Goal: Transaction & Acquisition: Obtain resource

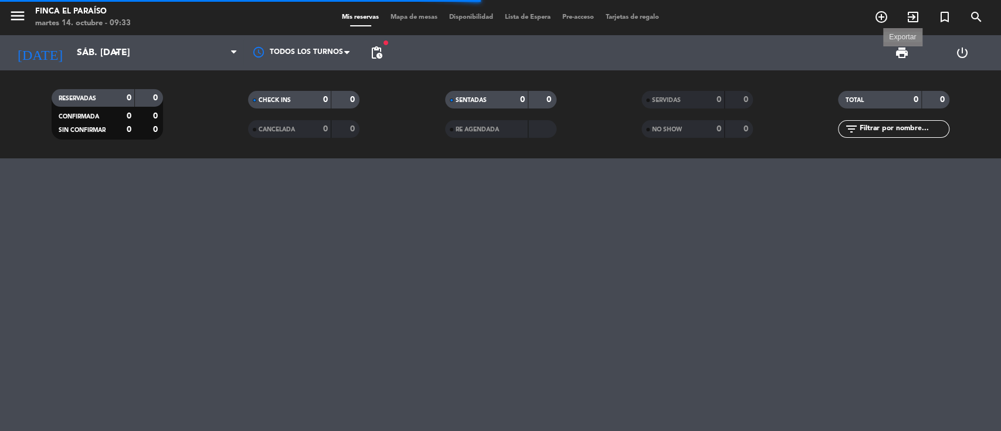
click at [903, 54] on span "print" at bounding box center [902, 53] width 14 height 14
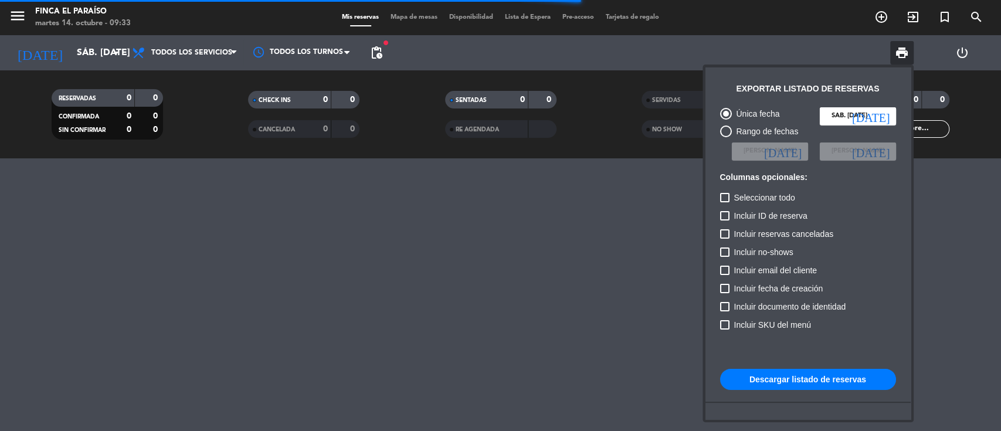
click at [757, 134] on div "Rango de fechas" at bounding box center [765, 131] width 67 height 13
click at [726, 137] on input "Rango de fechas" at bounding box center [726, 137] width 1 height 1
radio input "true"
radio input "false"
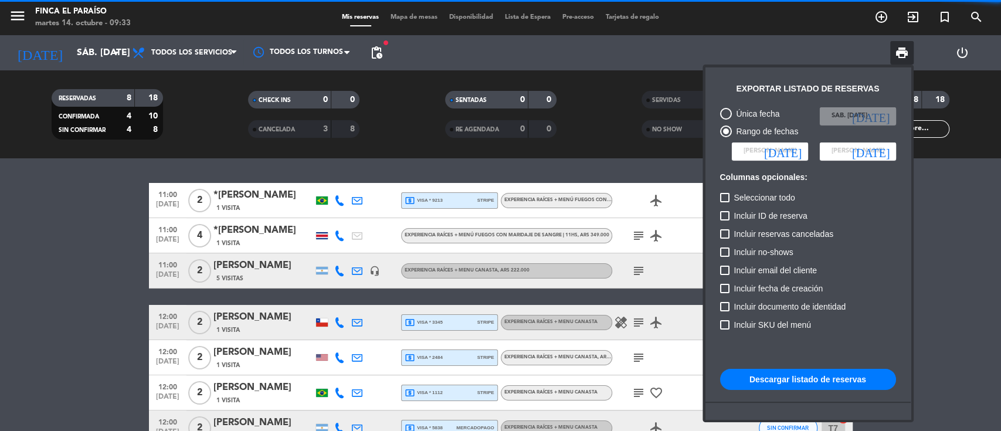
click at [795, 150] on icon "[DATE]" at bounding box center [783, 151] width 38 height 12
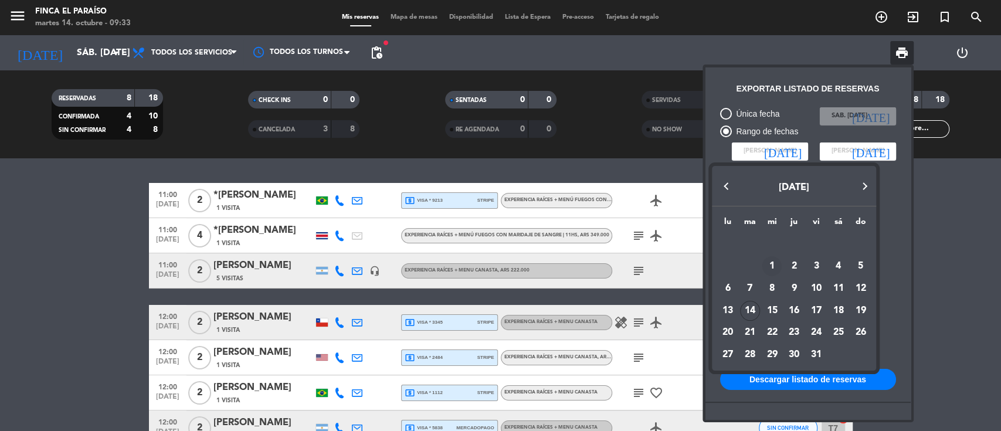
click at [777, 263] on div "1" at bounding box center [772, 266] width 20 height 20
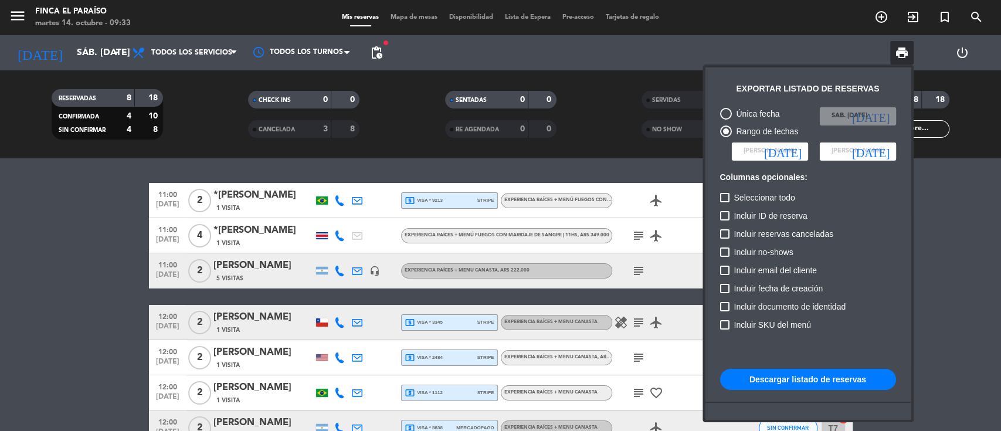
type input "mié. [DATE]"
click at [885, 156] on icon "[DATE]" at bounding box center [871, 151] width 38 height 12
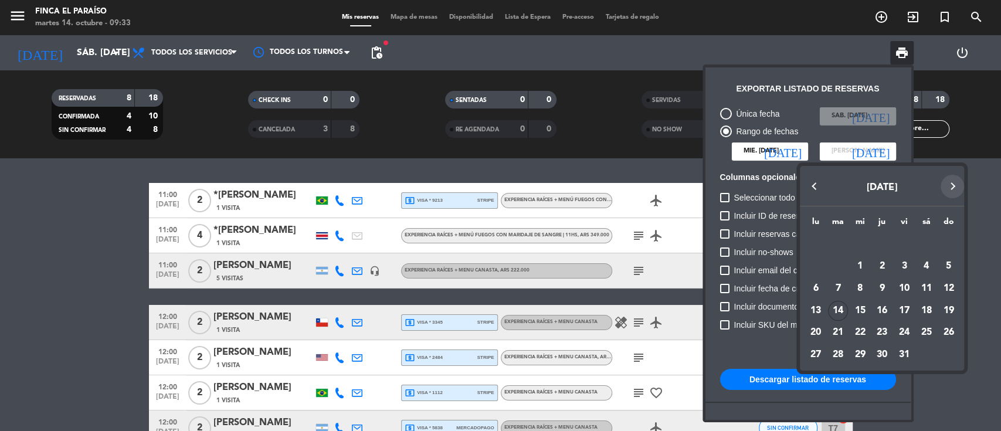
click at [958, 185] on button "Next month" at bounding box center [952, 186] width 23 height 23
click at [957, 185] on button "Next month" at bounding box center [952, 186] width 23 height 23
click at [857, 354] on div "31" at bounding box center [860, 355] width 20 height 20
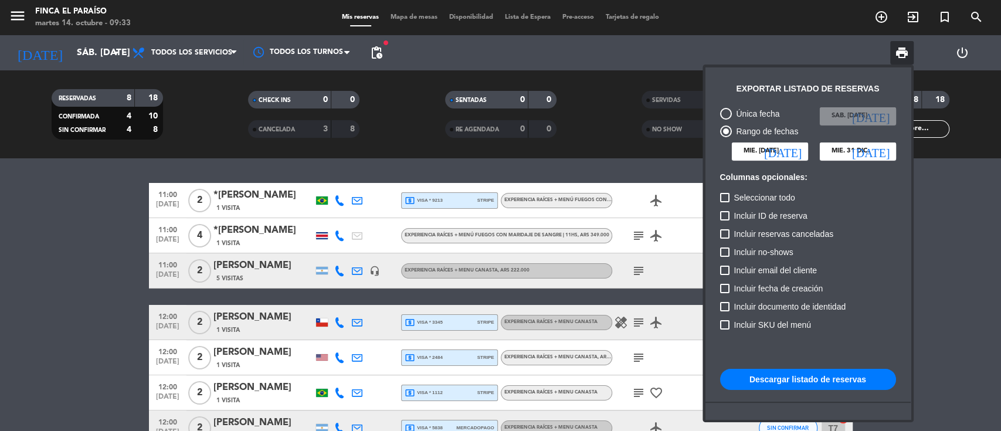
click at [830, 373] on button "Descargar listado de reservas" at bounding box center [808, 379] width 176 height 21
click at [882, 155] on icon "[DATE]" at bounding box center [871, 151] width 38 height 12
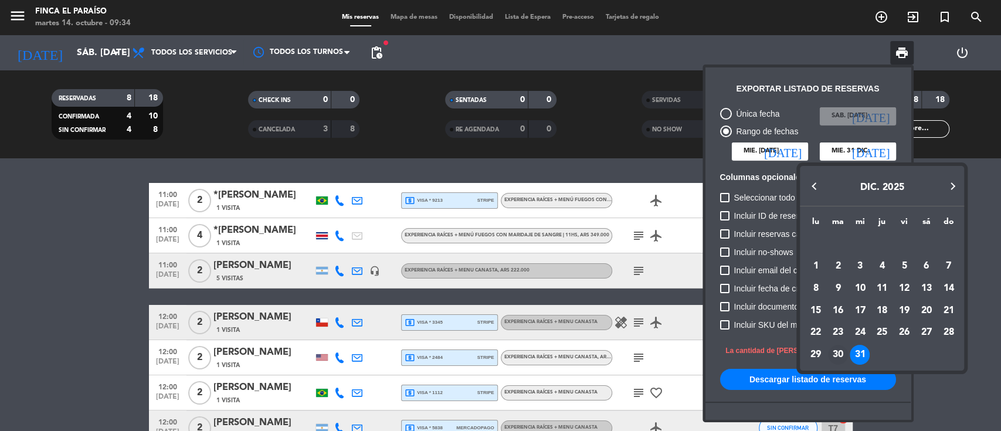
click at [839, 355] on div "30" at bounding box center [838, 355] width 20 height 20
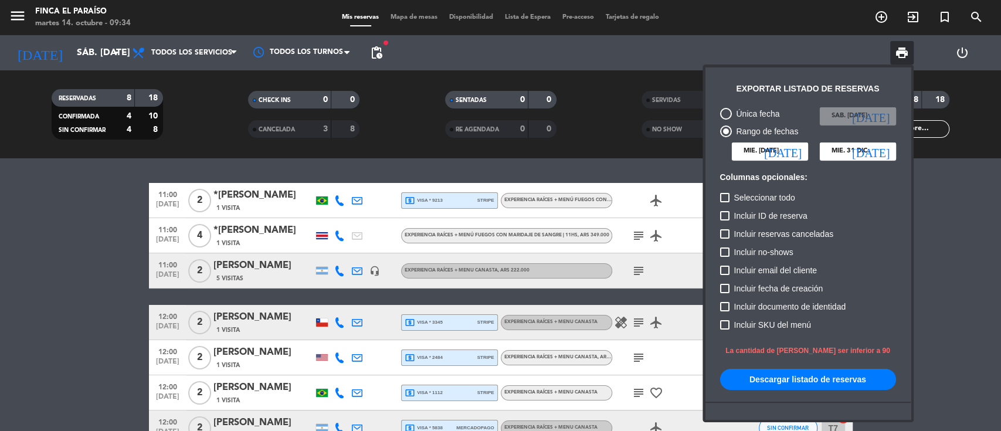
type input "[DATE] dic."
click at [832, 374] on button "Descargar listado de reservas" at bounding box center [808, 379] width 176 height 21
click at [723, 197] on div at bounding box center [724, 197] width 9 height 9
click at [724, 202] on input "Seleccionar todo" at bounding box center [724, 202] width 1 height 1
checkbox input "true"
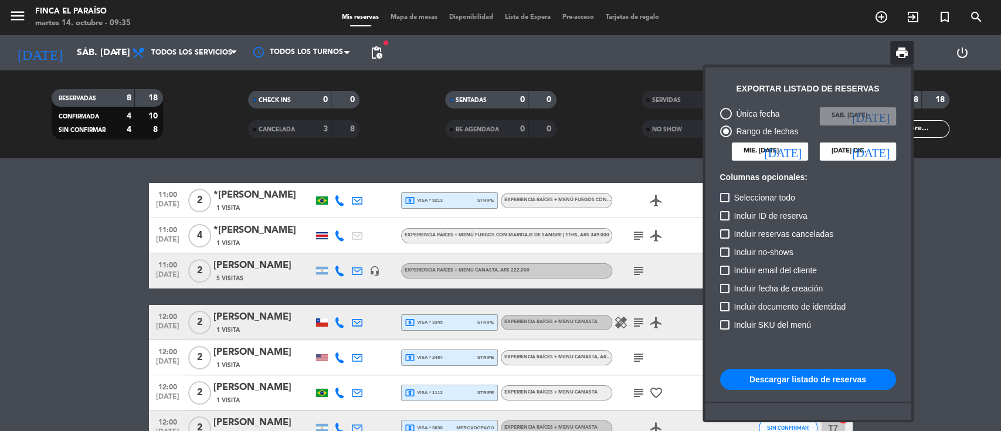
checkbox input "true"
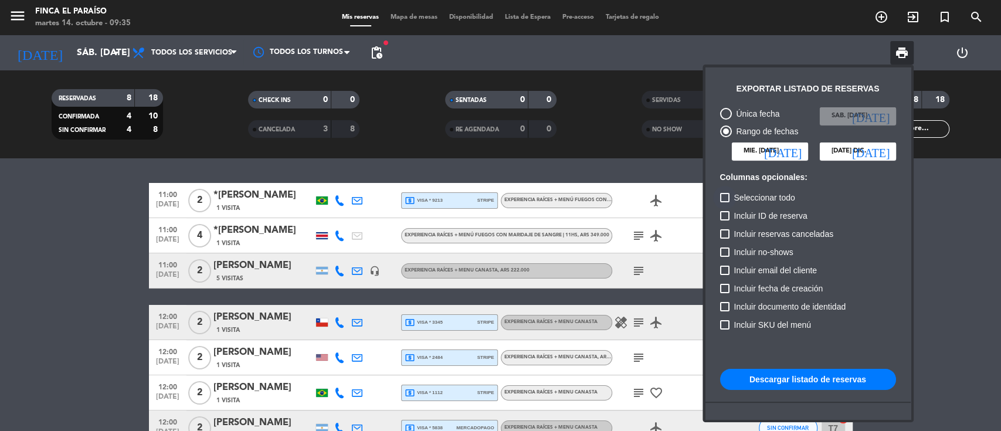
checkbox input "true"
click at [811, 381] on button "Descargar listado de reservas" at bounding box center [808, 379] width 176 height 21
